Goal: Task Accomplishment & Management: Complete application form

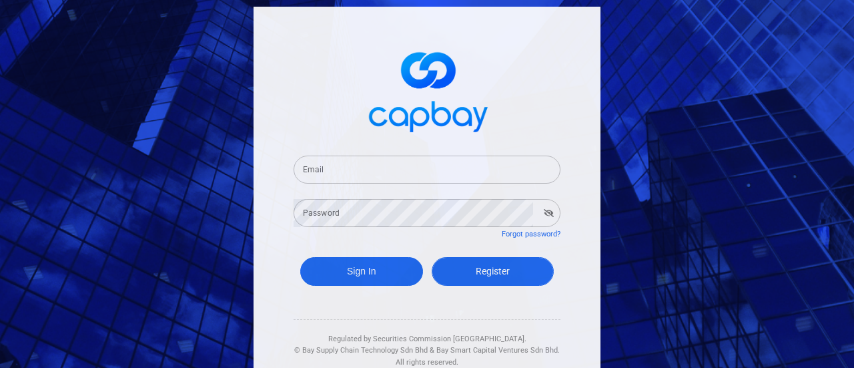
click at [481, 269] on span "Register" at bounding box center [493, 271] width 34 height 11
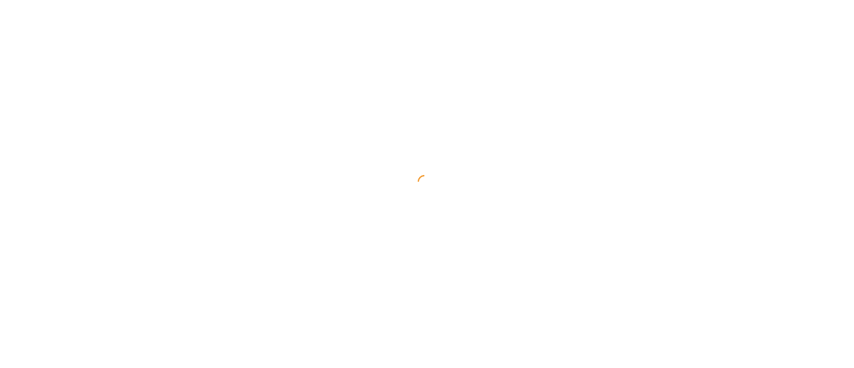
select select "MY"
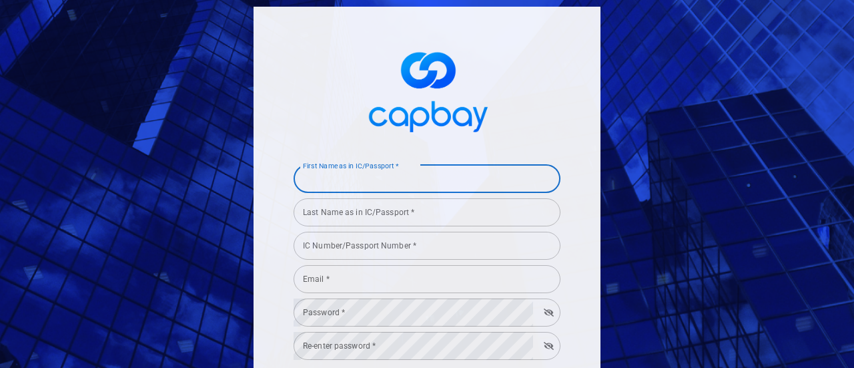
click at [368, 185] on input "First Name as in IC/Passport *" at bounding box center [427, 179] width 267 height 28
type input "Chee Kin"
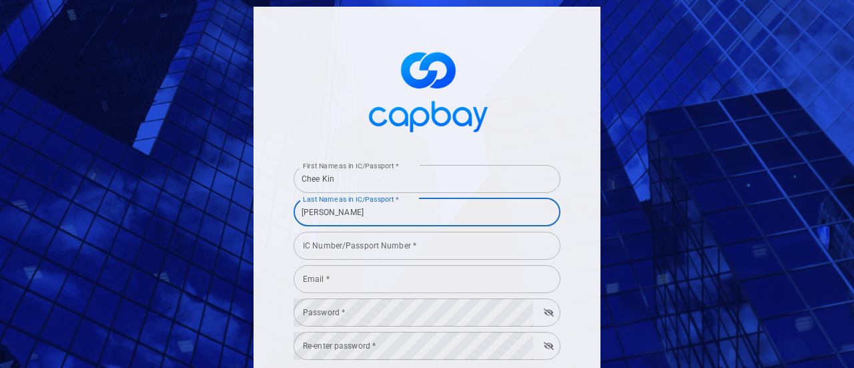
type input "[PERSON_NAME]"
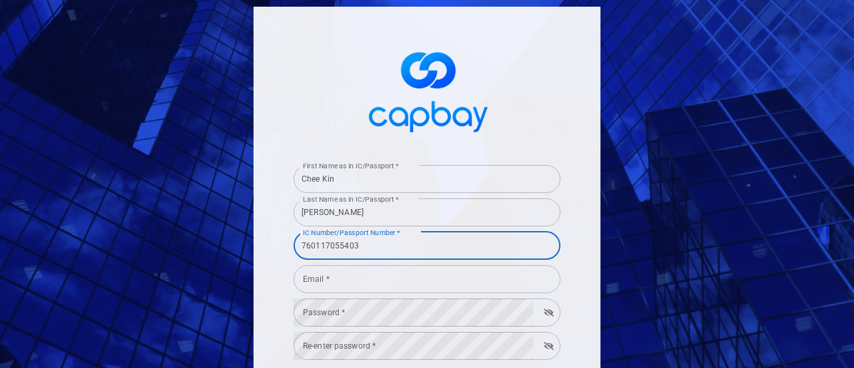
type input "760117055403"
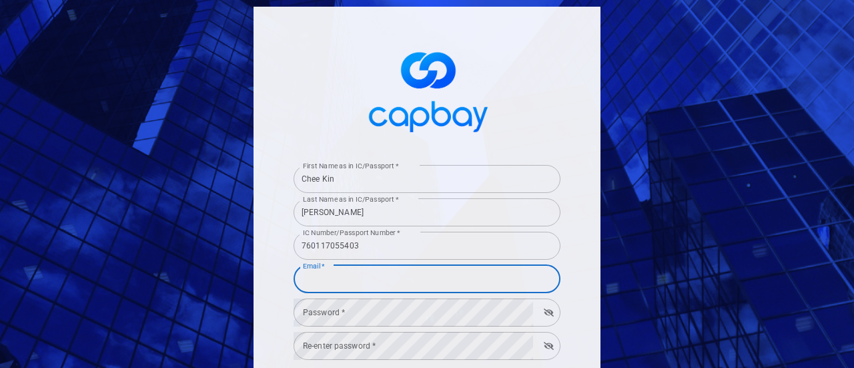
click at [397, 277] on input "Email *" at bounding box center [427, 279] width 267 height 28
type input "[EMAIL_ADDRESS][DOMAIN_NAME]"
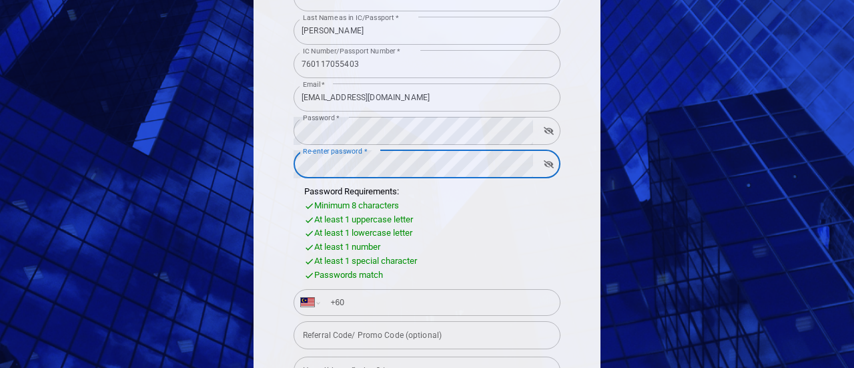
scroll to position [200, 0]
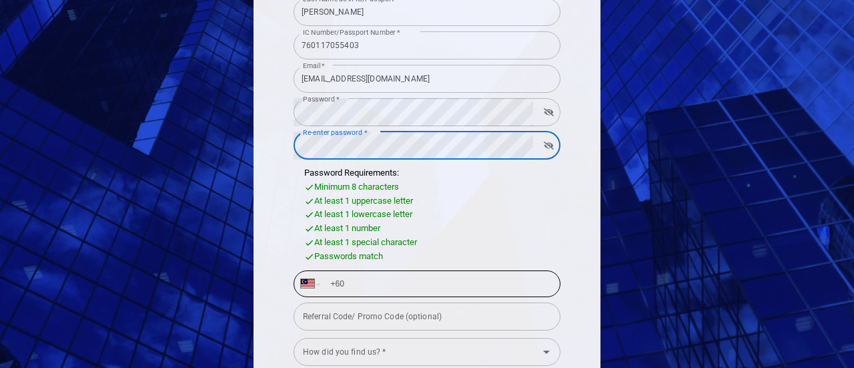
click at [427, 280] on input "+60" at bounding box center [437, 283] width 231 height 21
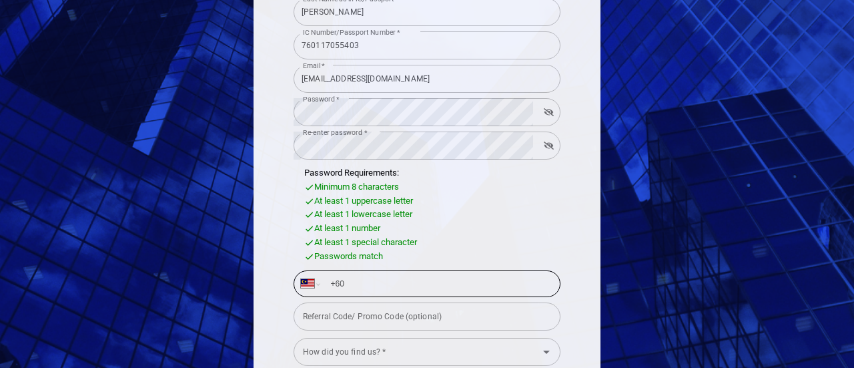
type input "[PHONE_NUMBER]"
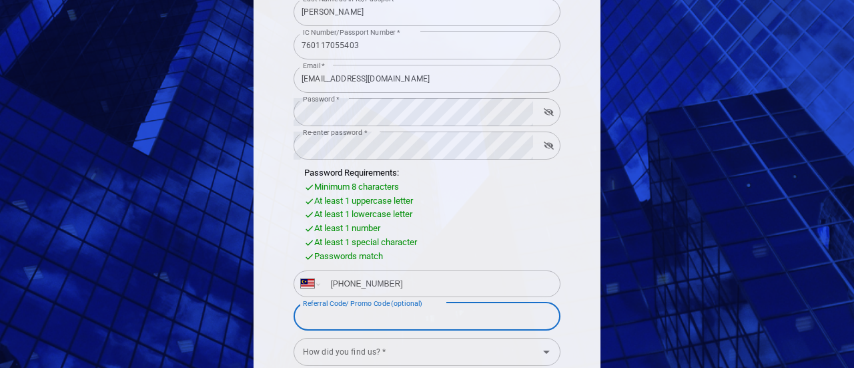
click at [462, 326] on input "Referral Code/ Promo Code (optional)" at bounding box center [427, 316] width 267 height 28
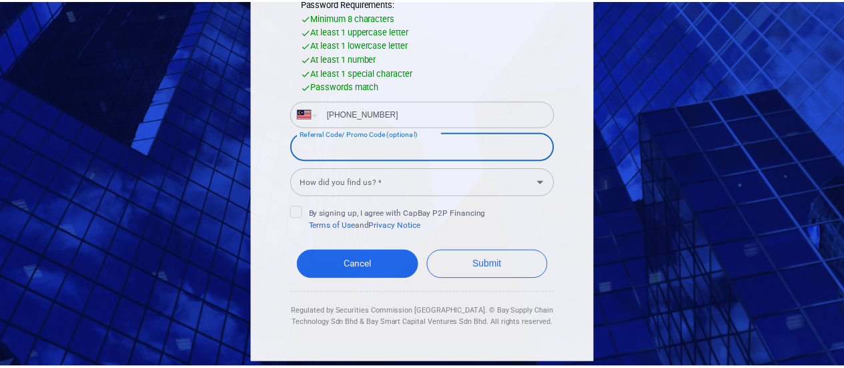
scroll to position [370, 0]
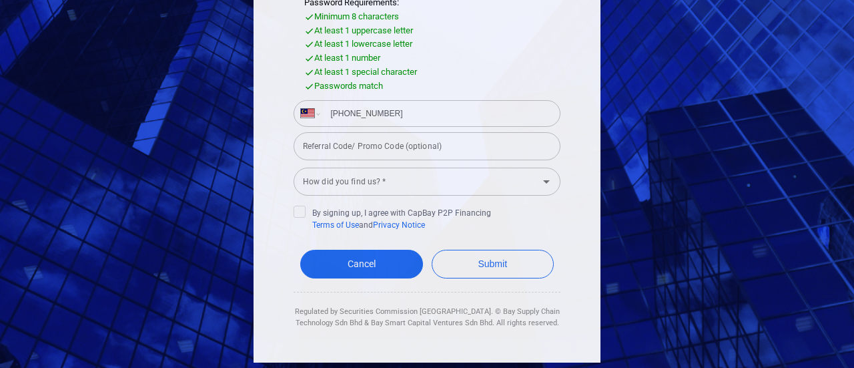
click at [425, 180] on input "How did you find us? *" at bounding box center [416, 181] width 237 height 25
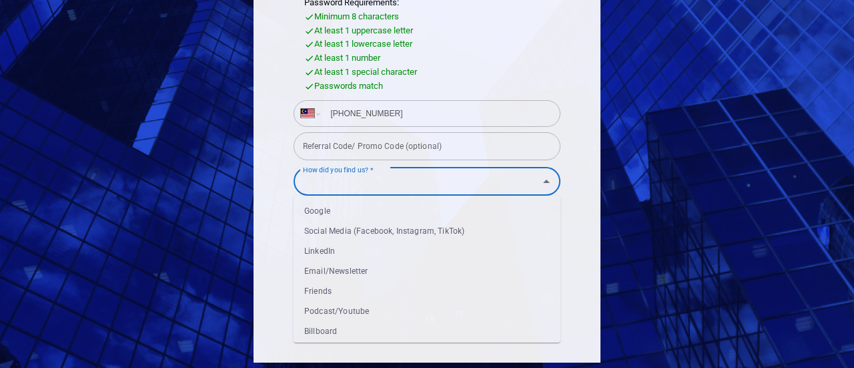
click at [431, 270] on li "Email/Newsletter" at bounding box center [427, 271] width 267 height 20
type input "Email/Newsletter"
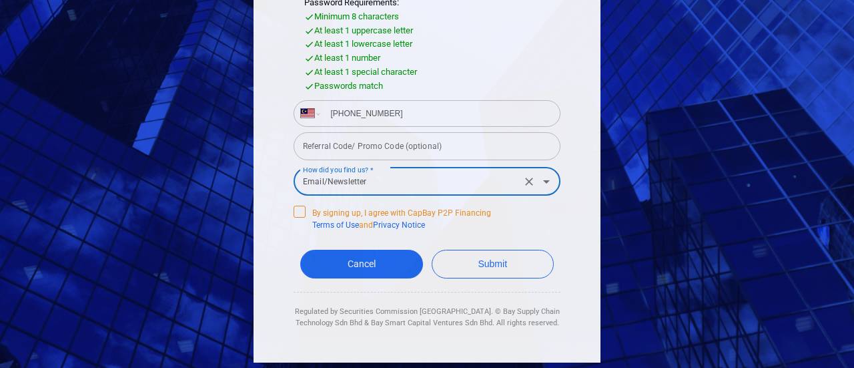
click at [294, 210] on icon at bounding box center [299, 210] width 11 height 11
click at [0, 0] on input "By signing up, I agree with CapBay P2P Financing Terms of Use and Privacy Notice" at bounding box center [0, 0] width 0 height 0
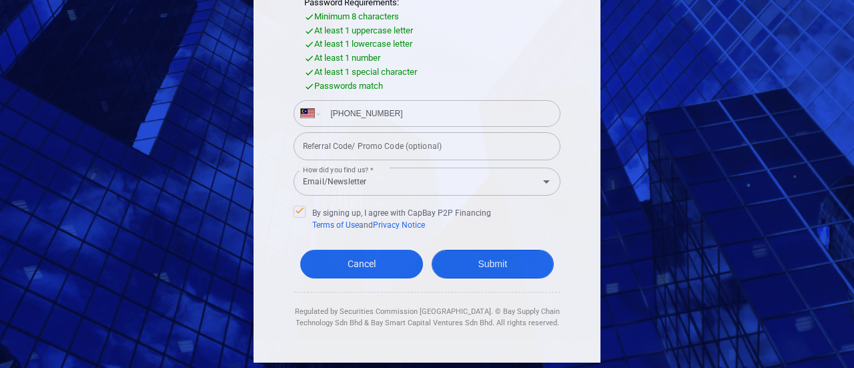
click at [513, 265] on button "Submit" at bounding box center [493, 264] width 123 height 29
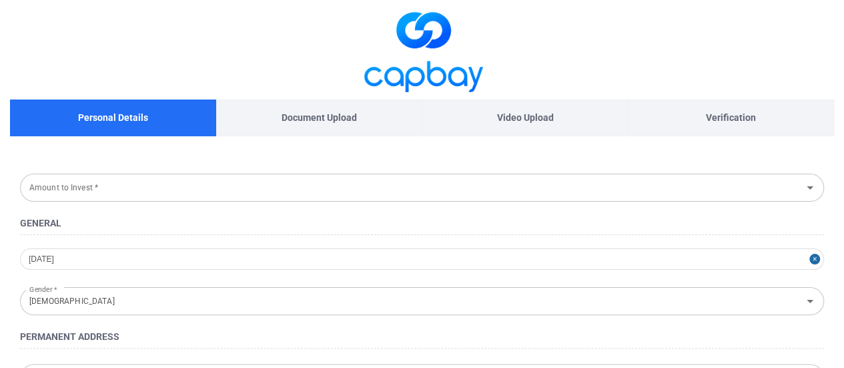
type input "[DATE]"
type input "[DEMOGRAPHIC_DATA]"
type input "760117-05-5403"
click at [798, 191] on div "Amount to Invest *" at bounding box center [422, 188] width 804 height 28
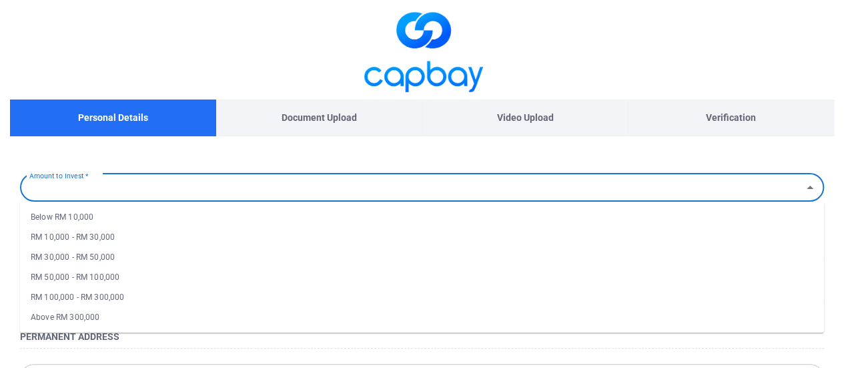
click at [131, 232] on li "RM 10,000 - RM 30,000" at bounding box center [422, 237] width 804 height 20
type input "RM 10,000 - RM 30,000"
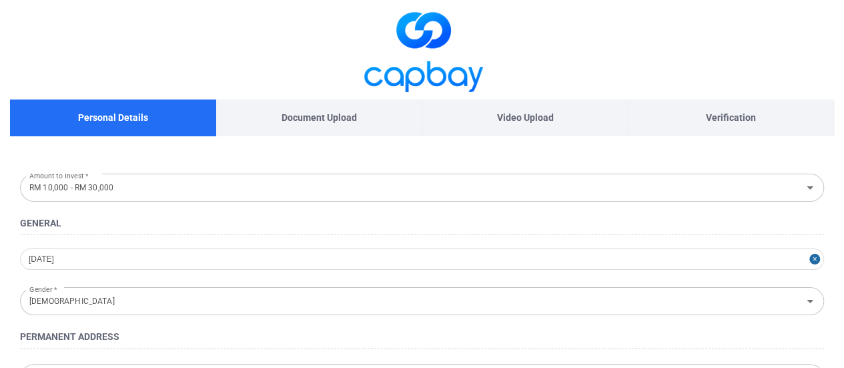
click at [232, 218] on h4 "General" at bounding box center [422, 223] width 804 height 16
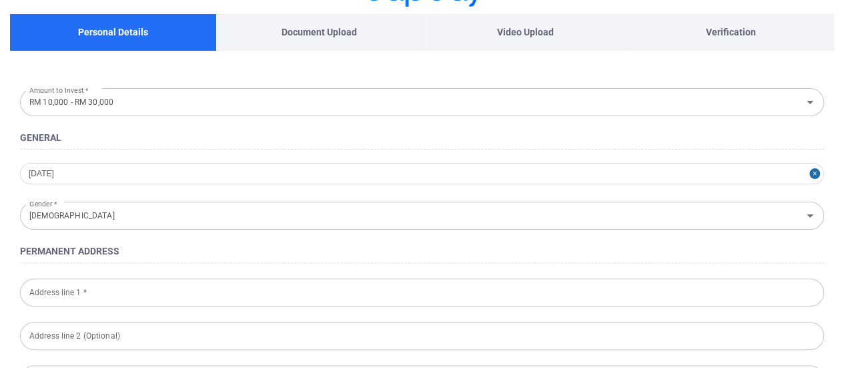
scroll to position [134, 0]
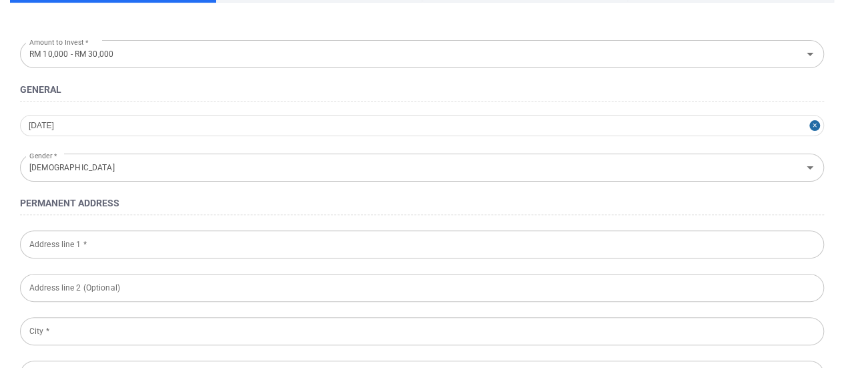
click at [254, 242] on input "Address line 1 *" at bounding box center [422, 244] width 804 height 28
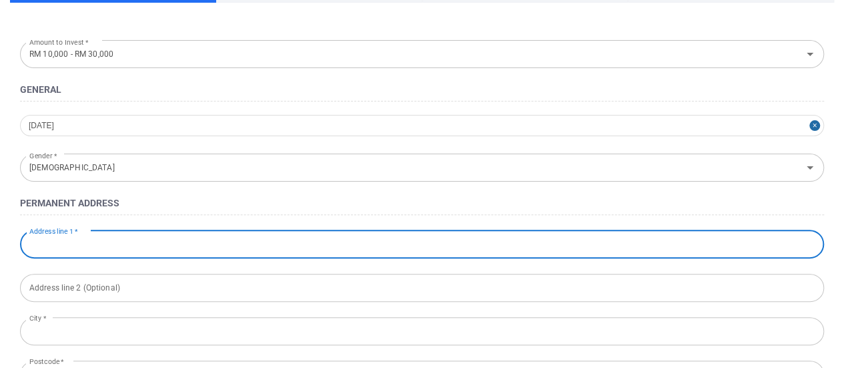
type input "[STREET_ADDRESS],"
type input "Teluk Panglima Garang"
type input "42500"
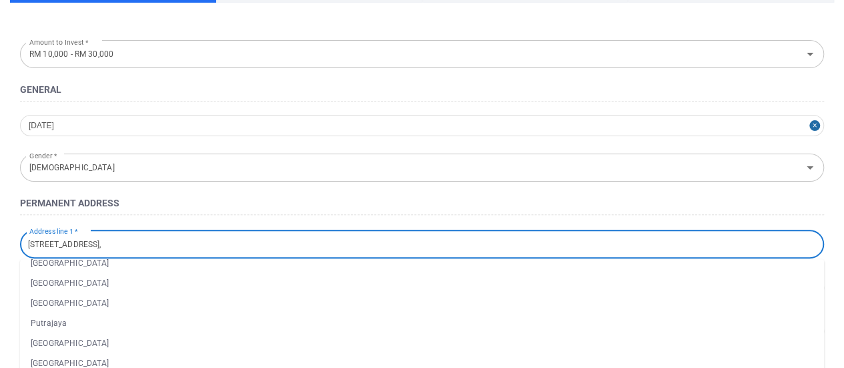
scroll to position [200, 0]
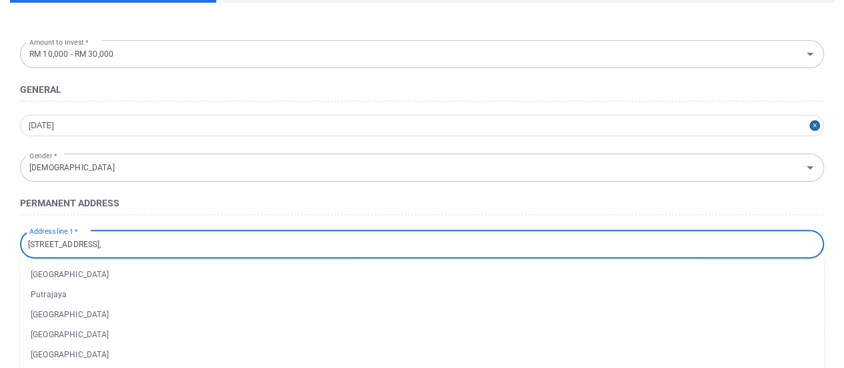
click at [113, 358] on li "[GEOGRAPHIC_DATA]" at bounding box center [422, 354] width 804 height 20
type input "[GEOGRAPHIC_DATA]"
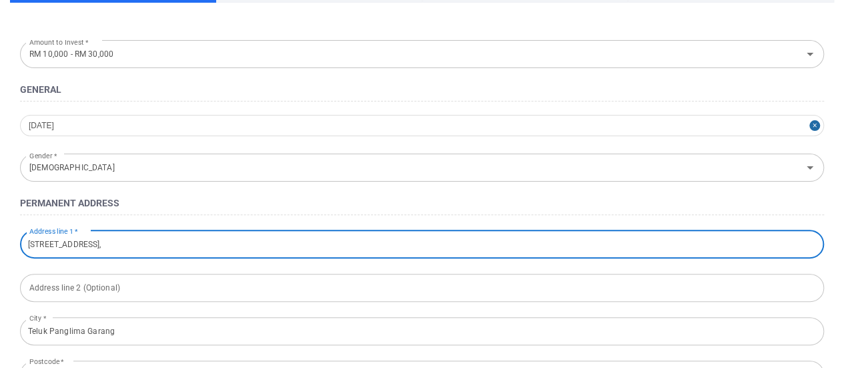
click at [326, 196] on h4 "Permanent Address" at bounding box center [422, 203] width 804 height 16
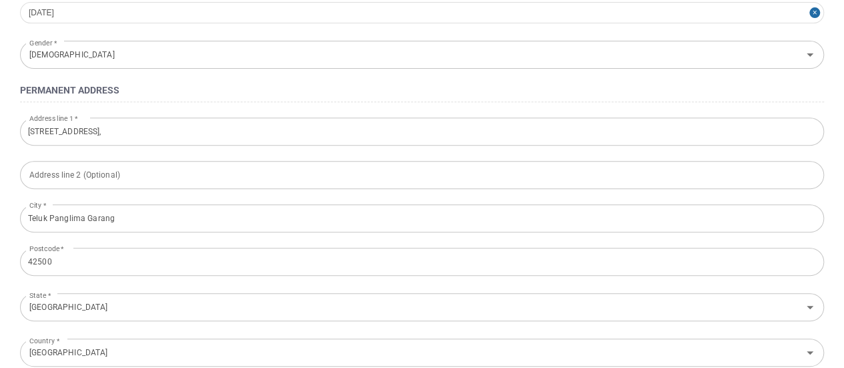
scroll to position [267, 0]
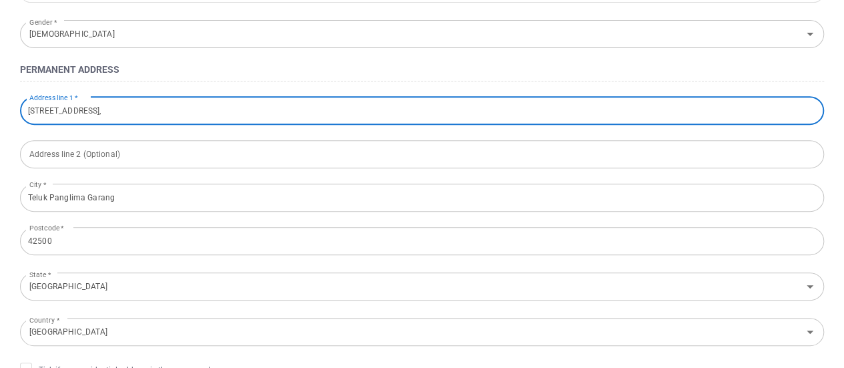
drag, startPoint x: 99, startPoint y: 111, endPoint x: 224, endPoint y: 114, distance: 125.5
click at [224, 114] on input "[STREET_ADDRESS]," at bounding box center [422, 111] width 804 height 28
type input "[STREET_ADDRESS],"
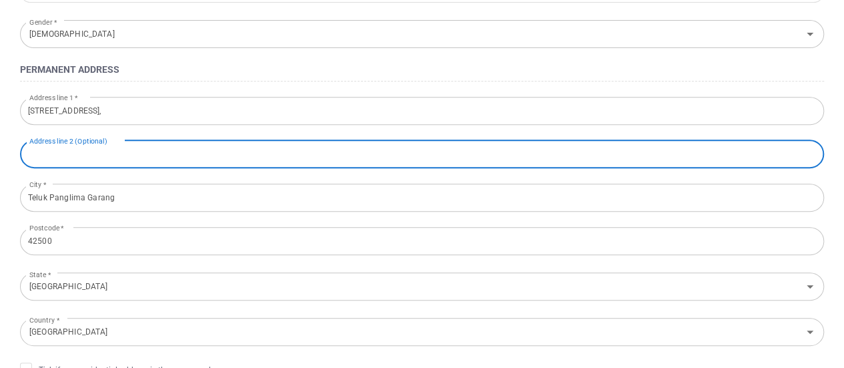
click at [36, 152] on div "Address line 2 (Optional) Address line 2 (Optional)" at bounding box center [422, 153] width 804 height 30
paste input "[GEOGRAPHIC_DATA],"
type input "[GEOGRAPHIC_DATA],"
click at [109, 105] on input "[STREET_ADDRESS]," at bounding box center [422, 111] width 804 height 28
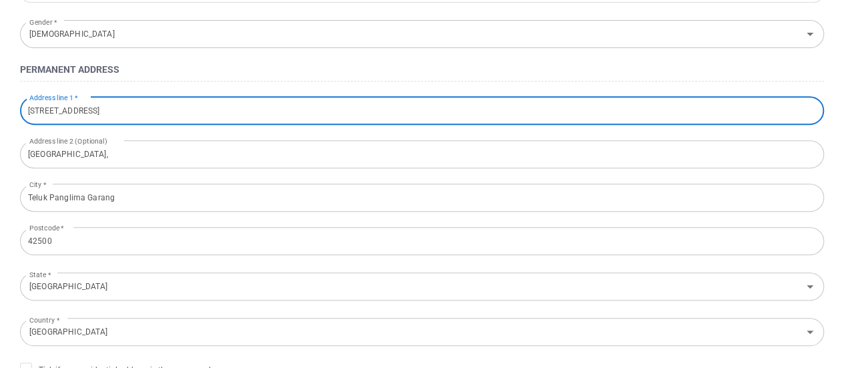
type input "[STREET_ADDRESS]"
click at [742, 71] on h4 "Permanent Address" at bounding box center [422, 69] width 804 height 16
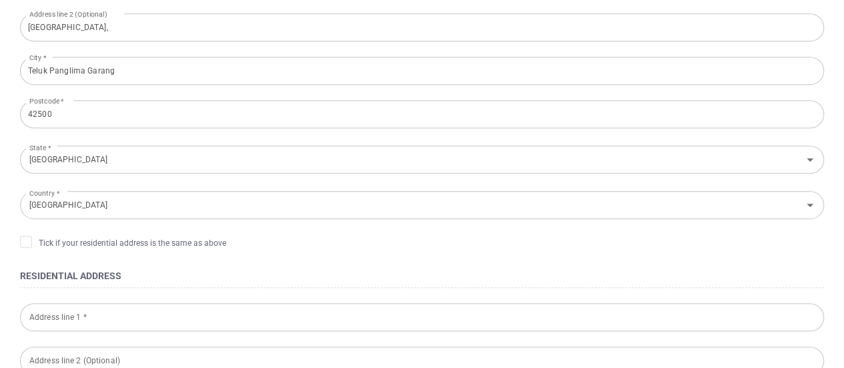
scroll to position [467, 0]
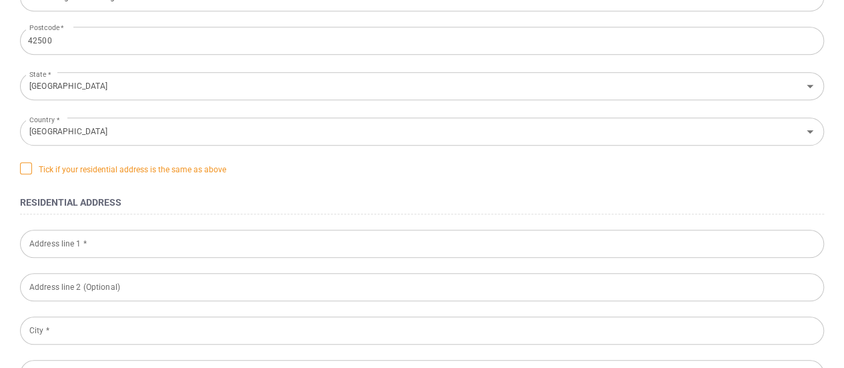
click at [31, 174] on span "Tick if your residential address is the same as above" at bounding box center [123, 168] width 206 height 13
click at [0, 0] on input "Tick if your residential address is the same as above" at bounding box center [0, 0] width 0 height 0
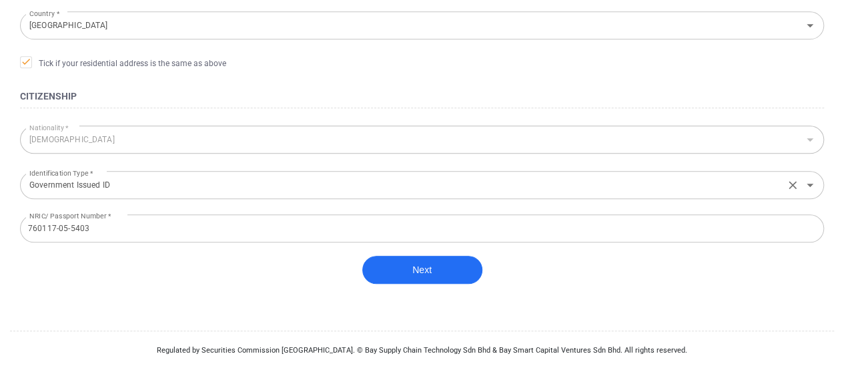
scroll to position [574, 0]
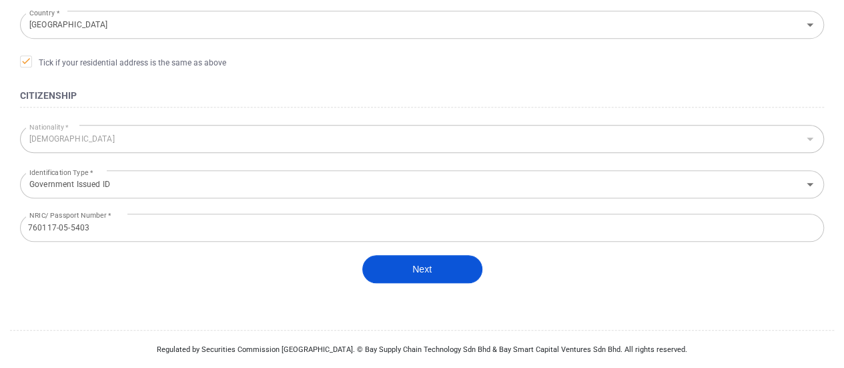
click at [454, 274] on button "Next" at bounding box center [422, 269] width 120 height 28
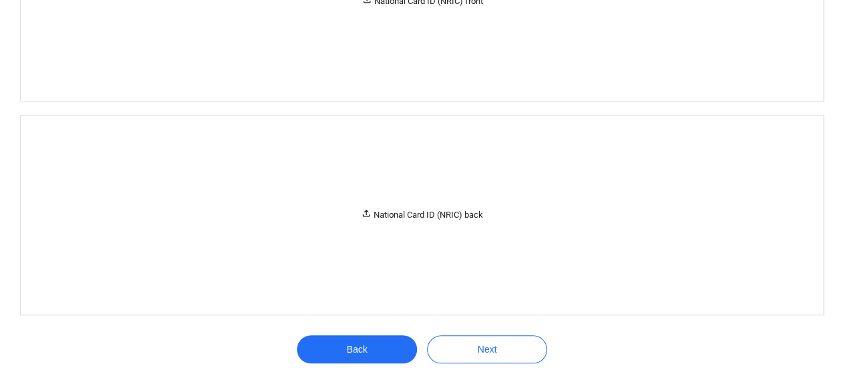
scroll to position [140, 0]
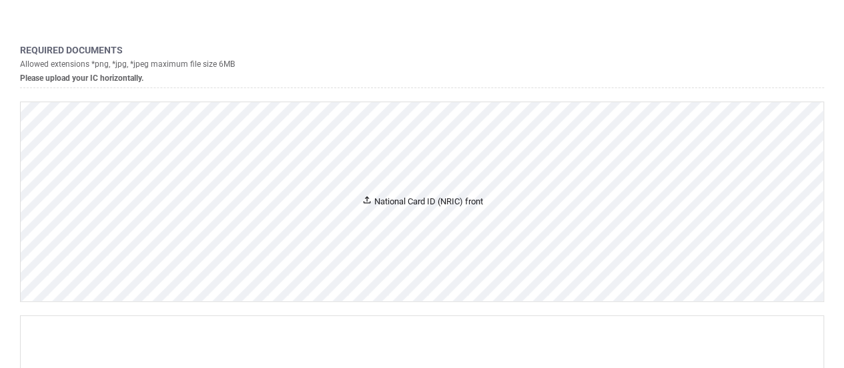
click at [444, 204] on div "National Card ID (NRIC) front" at bounding box center [422, 201] width 121 height 14
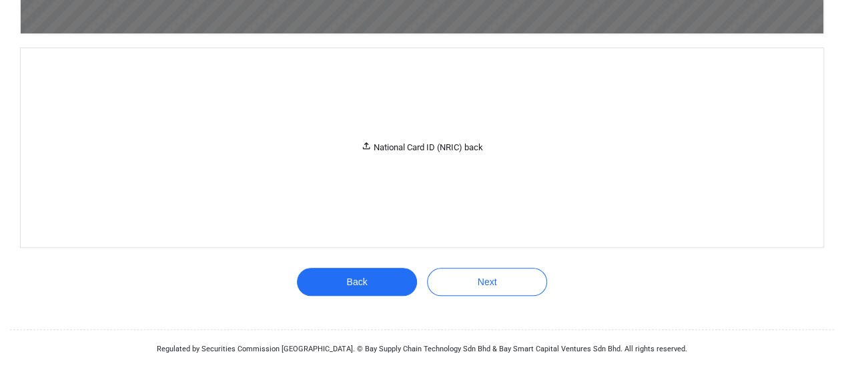
scroll to position [540, 0]
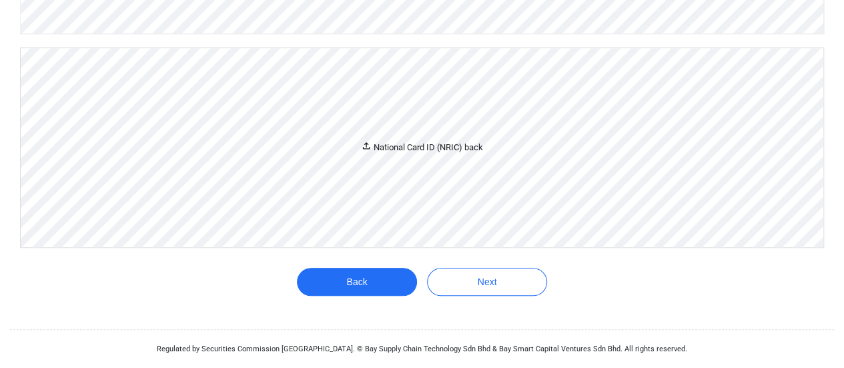
click at [437, 154] on div "National Card ID (NRIC) back" at bounding box center [422, 147] width 122 height 14
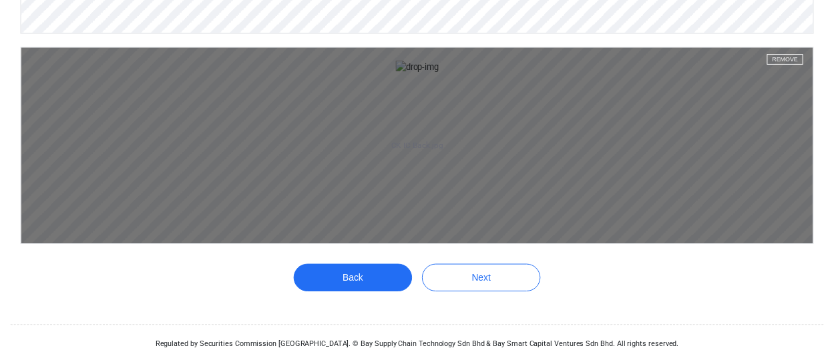
scroll to position [988, 0]
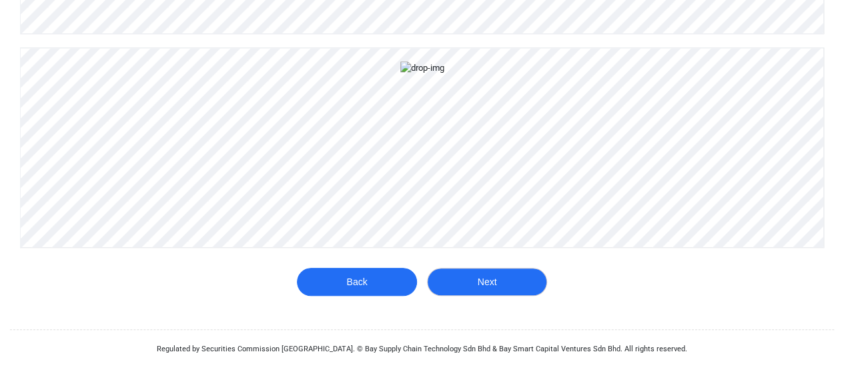
click at [515, 289] on button "Next" at bounding box center [487, 282] width 120 height 28
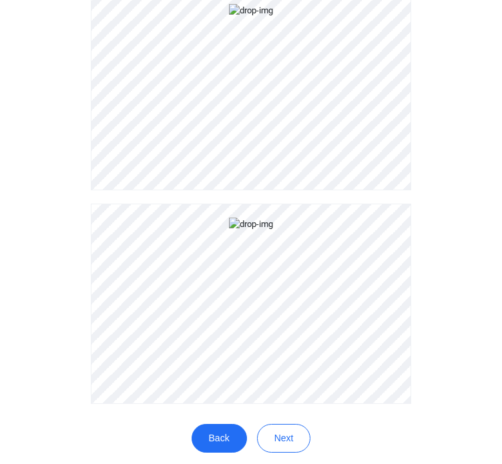
scroll to position [210, 0]
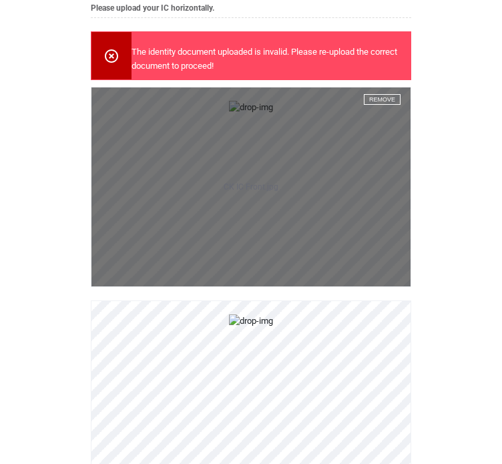
click at [287, 191] on p "CK IC Front.jpg" at bounding box center [250, 187] width 319 height 8
click at [386, 101] on button "Remove" at bounding box center [382, 99] width 37 height 11
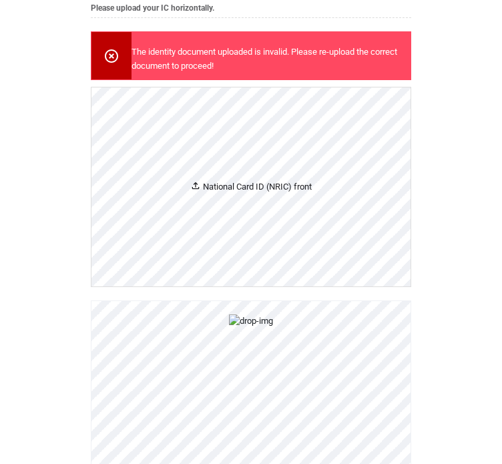
click at [265, 190] on div "National Card ID (NRIC) front" at bounding box center [250, 187] width 121 height 14
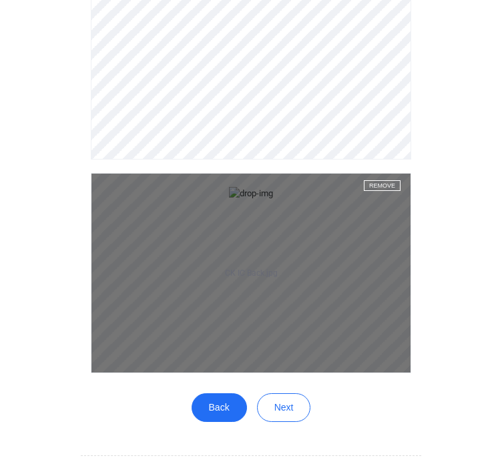
scroll to position [343, 0]
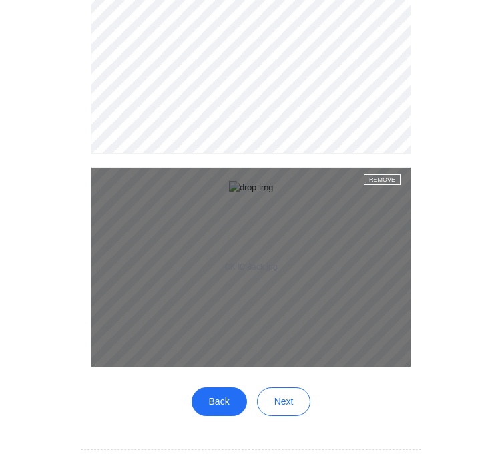
click at [382, 185] on button "Remove" at bounding box center [382, 179] width 37 height 11
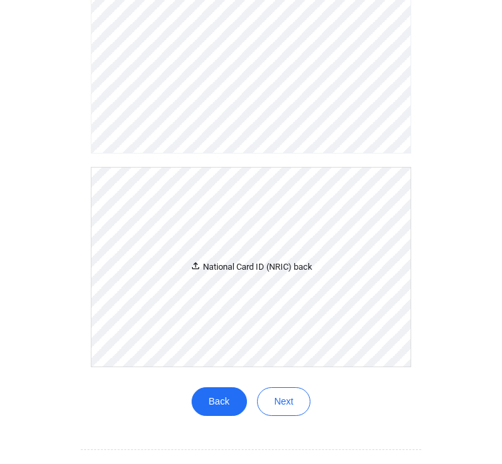
click at [224, 258] on div "National Card ID (NRIC) back" at bounding box center [250, 267] width 319 height 199
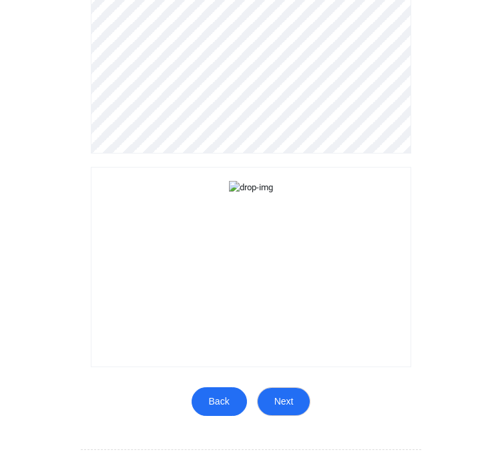
click at [311, 367] on button "Next" at bounding box center [284, 401] width 54 height 29
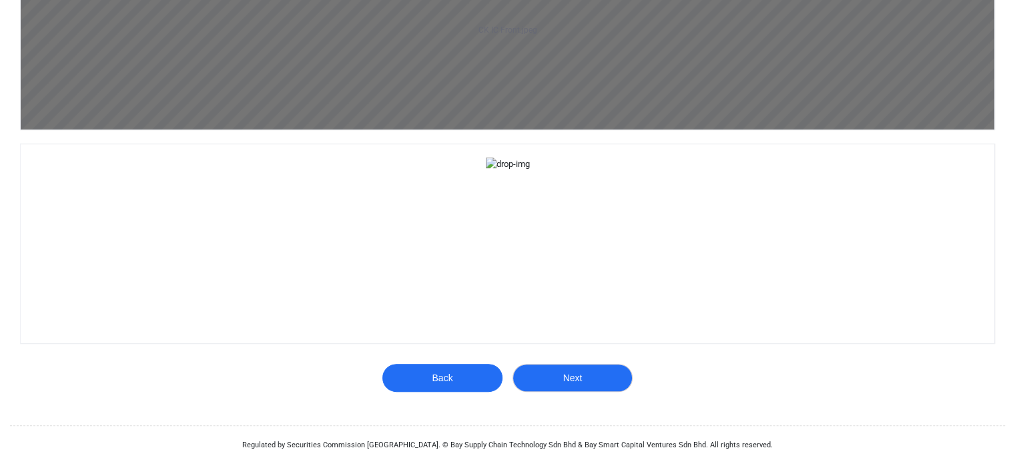
scroll to position [941, 0]
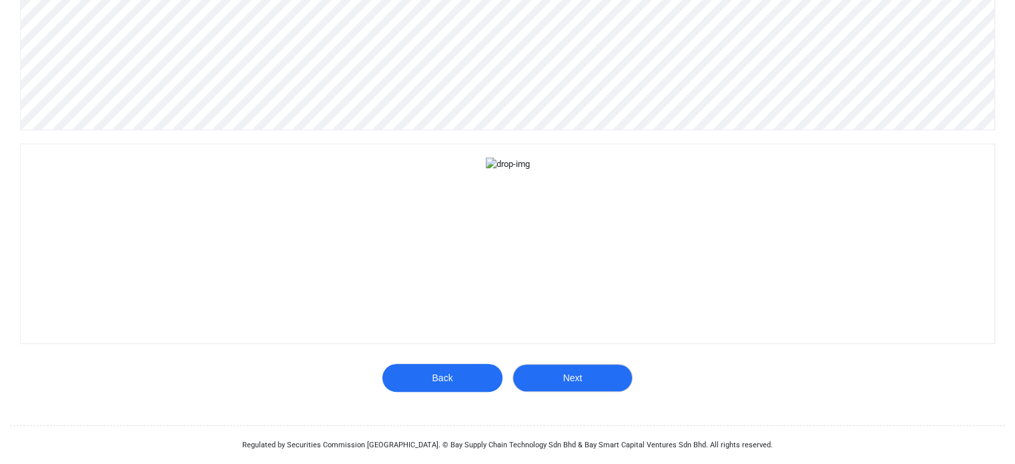
click at [615, 367] on button "Next" at bounding box center [573, 378] width 120 height 28
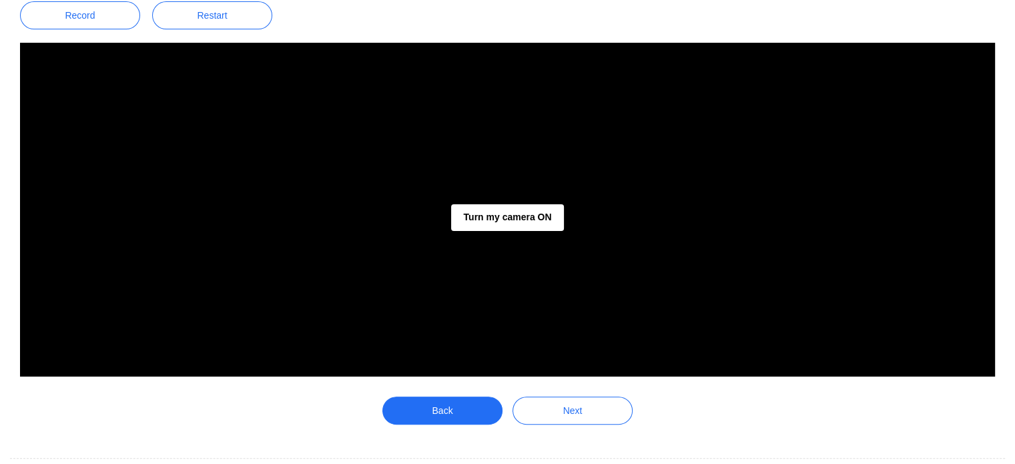
scroll to position [67, 0]
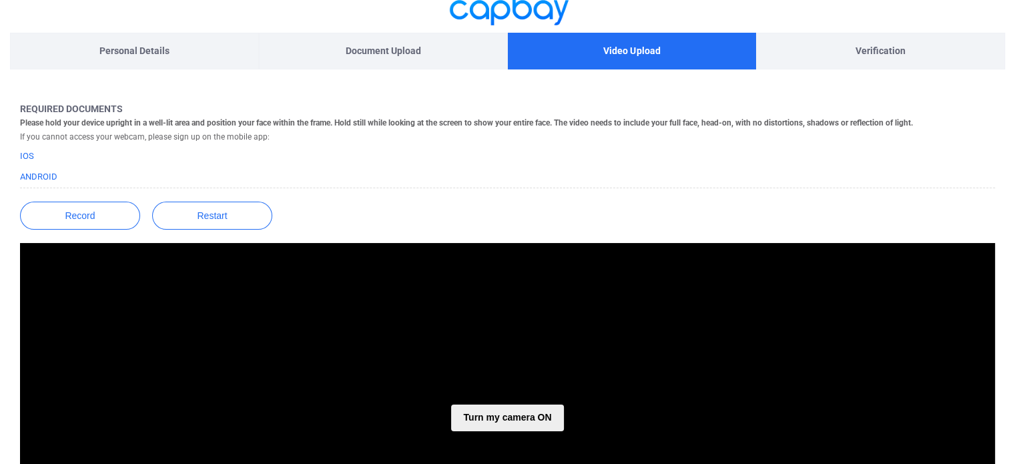
click at [504, 367] on button "Turn my camera ON" at bounding box center [507, 418] width 112 height 27
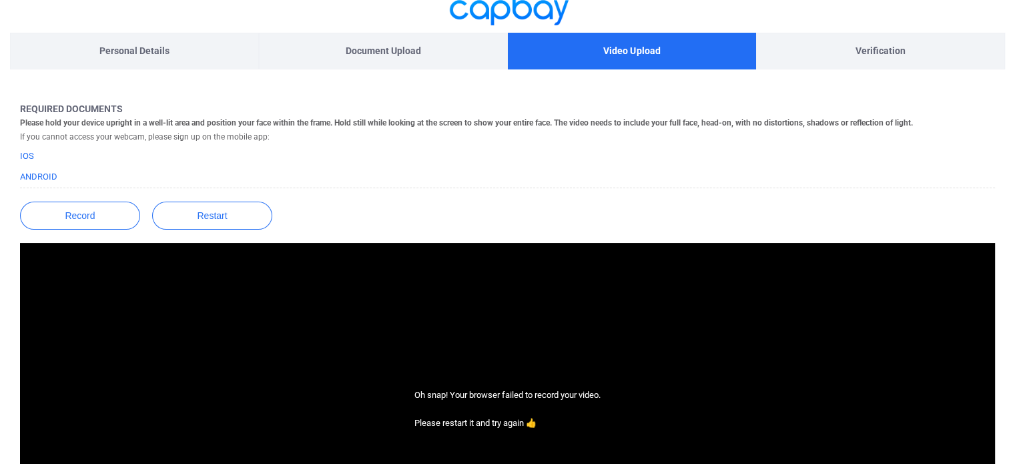
scroll to position [267, 0]
